Goal: Navigation & Orientation: Find specific page/section

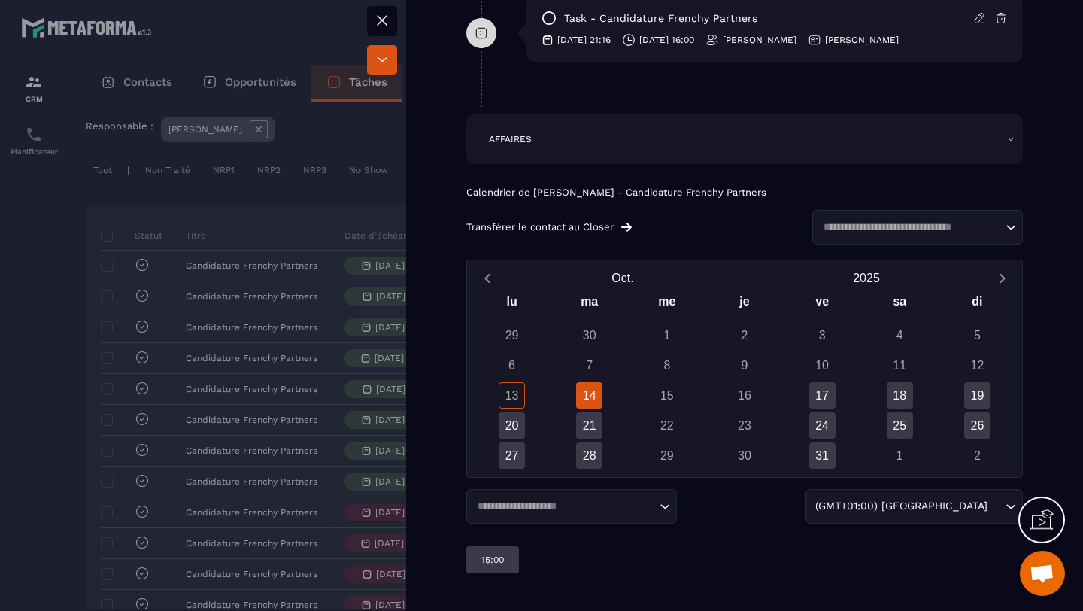
scroll to position [1167, 0]
click at [583, 397] on div "14" at bounding box center [589, 395] width 26 height 26
click at [584, 401] on div "14" at bounding box center [589, 395] width 26 height 26
click at [589, 399] on div "14" at bounding box center [589, 395] width 26 height 26
click at [809, 398] on div "17" at bounding box center [822, 395] width 26 height 26
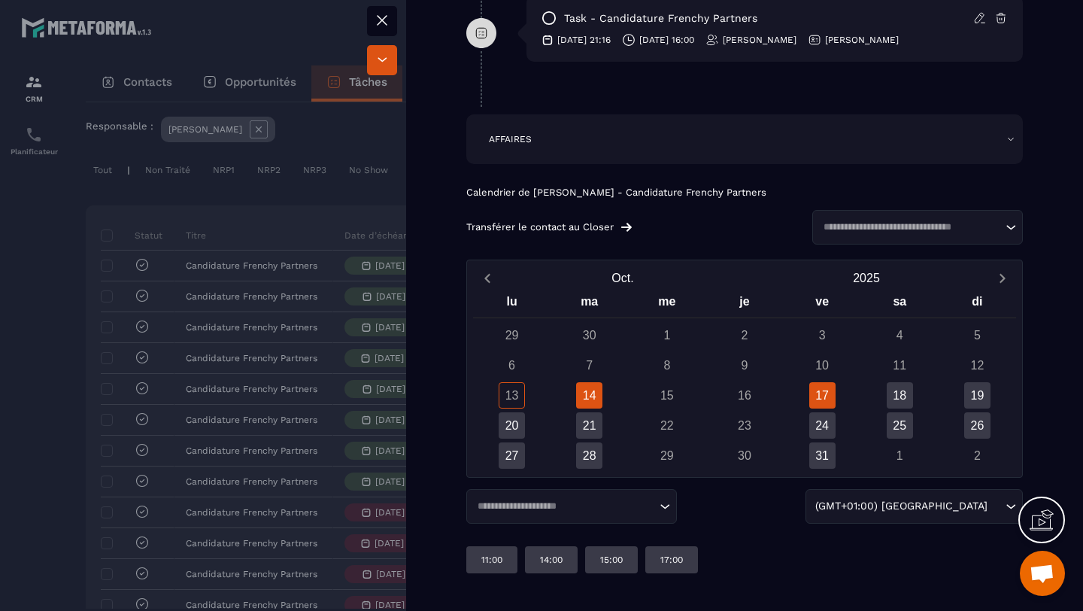
click at [576, 401] on div "14" at bounding box center [589, 395] width 26 height 26
click at [513, 406] on div "13" at bounding box center [511, 395] width 26 height 26
click at [588, 405] on div "14" at bounding box center [589, 395] width 26 height 26
click at [508, 433] on div "20" at bounding box center [511, 425] width 26 height 26
click at [599, 398] on div "14" at bounding box center [589, 395] width 26 height 26
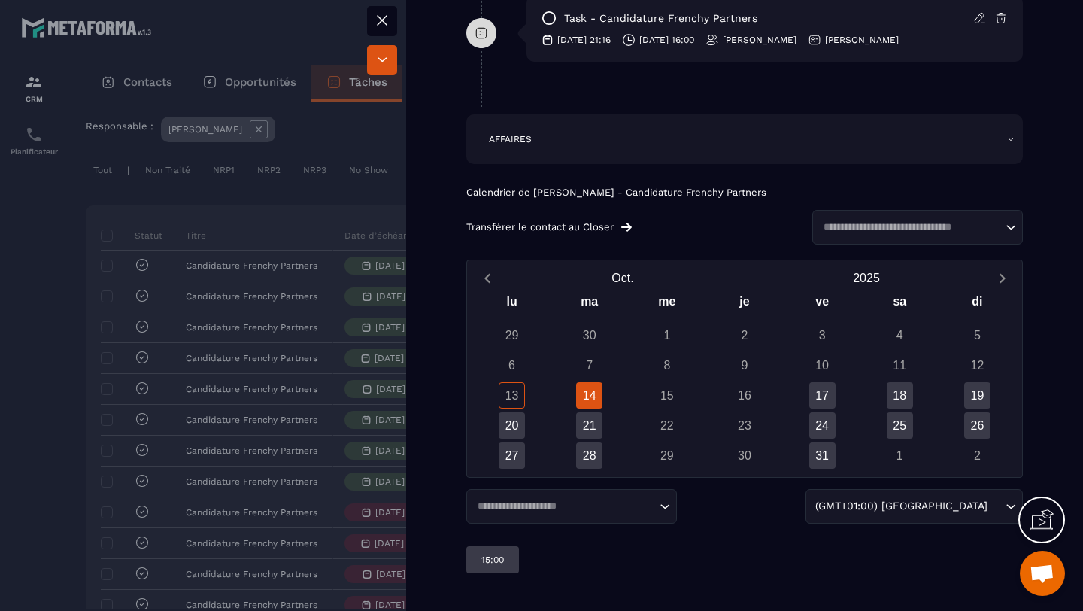
click at [386, 17] on icon at bounding box center [382, 20] width 18 height 18
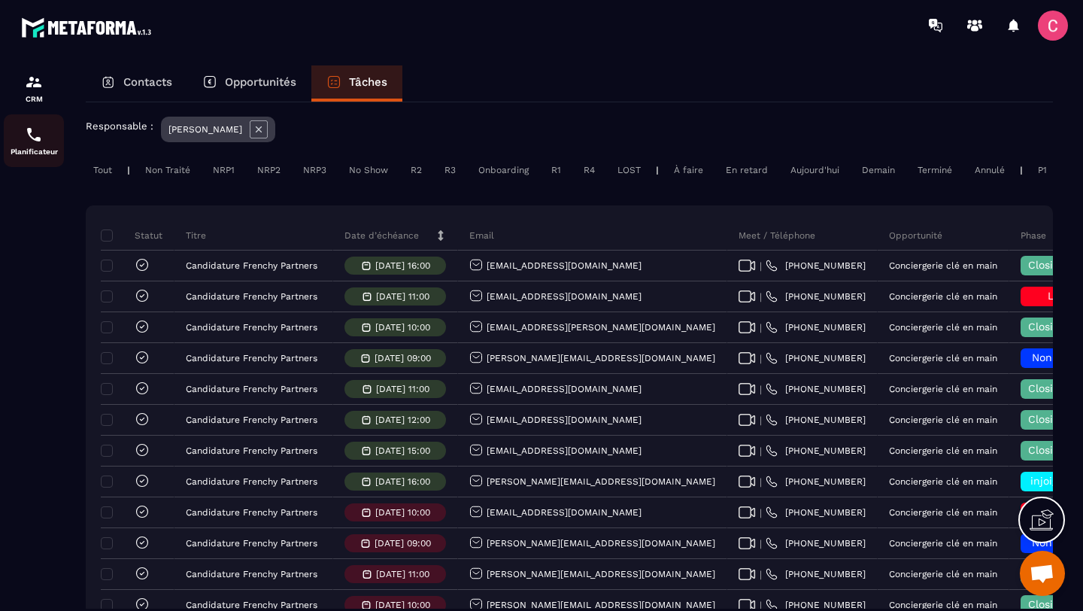
click at [30, 145] on div "Planificateur" at bounding box center [34, 141] width 60 height 30
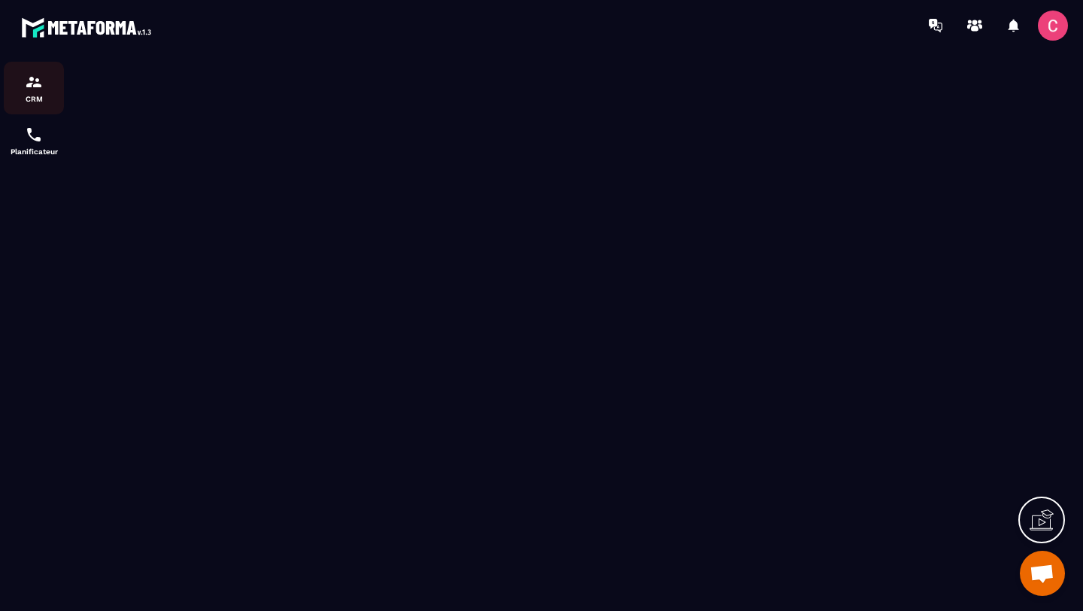
click at [31, 79] on img at bounding box center [34, 82] width 18 height 18
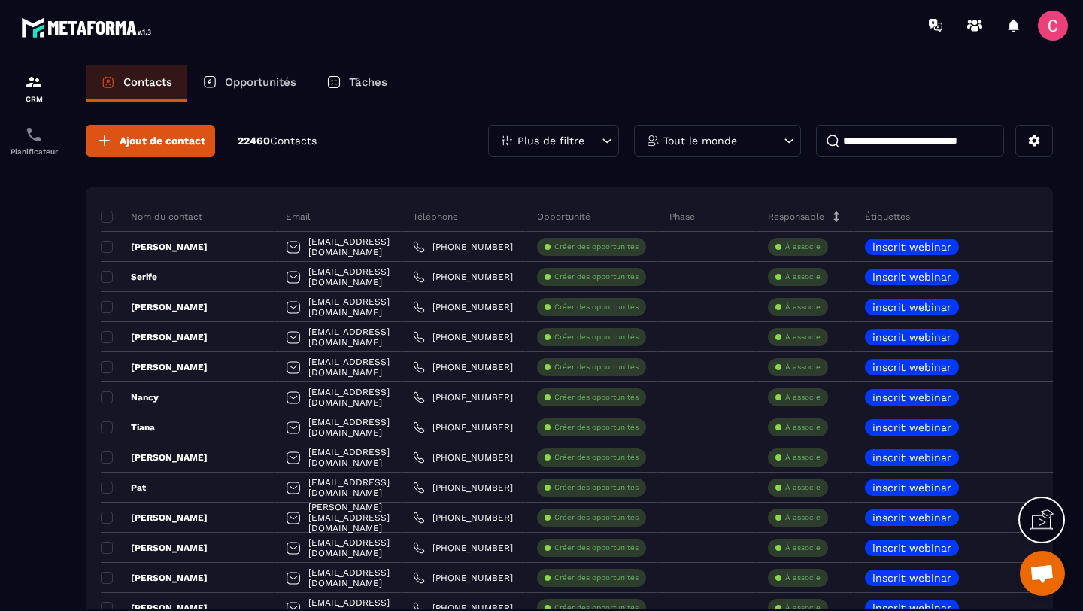
click at [328, 81] on div "Tâches" at bounding box center [356, 83] width 91 height 36
